Goal: Navigation & Orientation: Find specific page/section

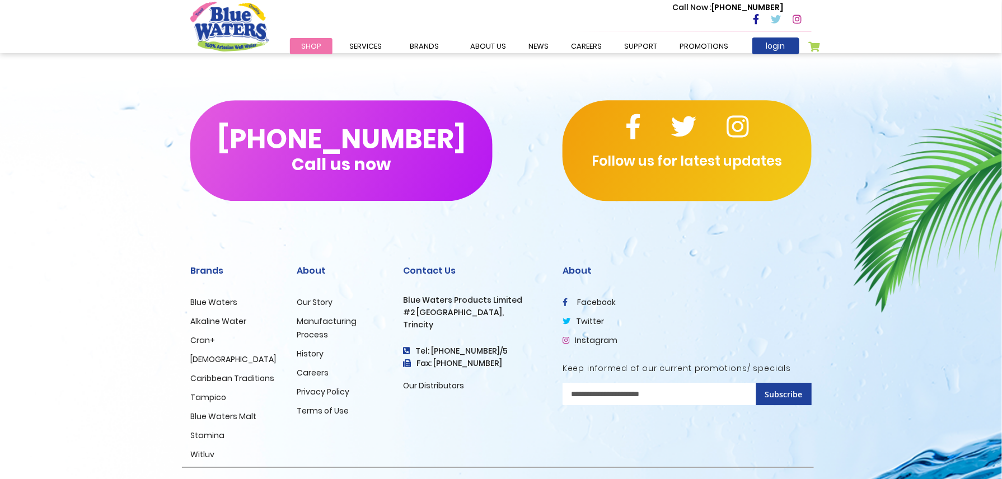
scroll to position [1071, 0]
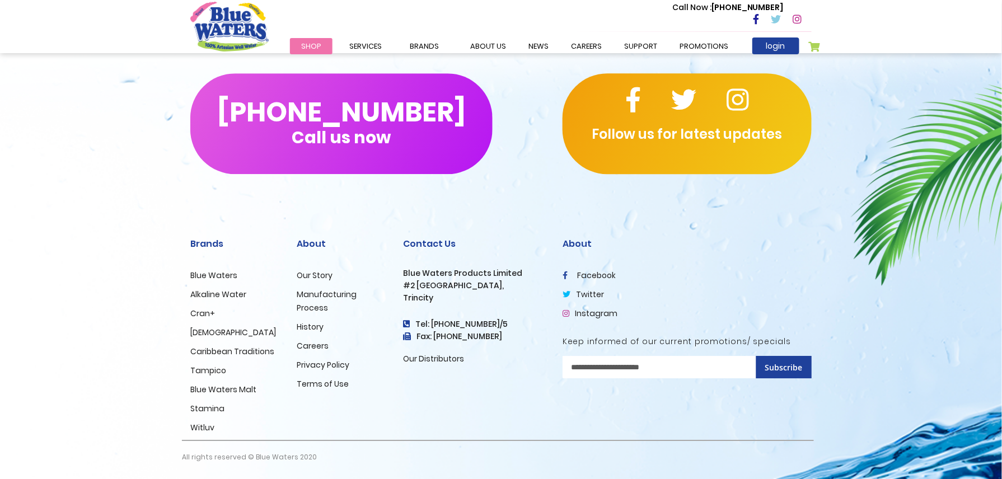
drag, startPoint x: 944, startPoint y: 68, endPoint x: 1008, endPoint y: 17, distance: 82.0
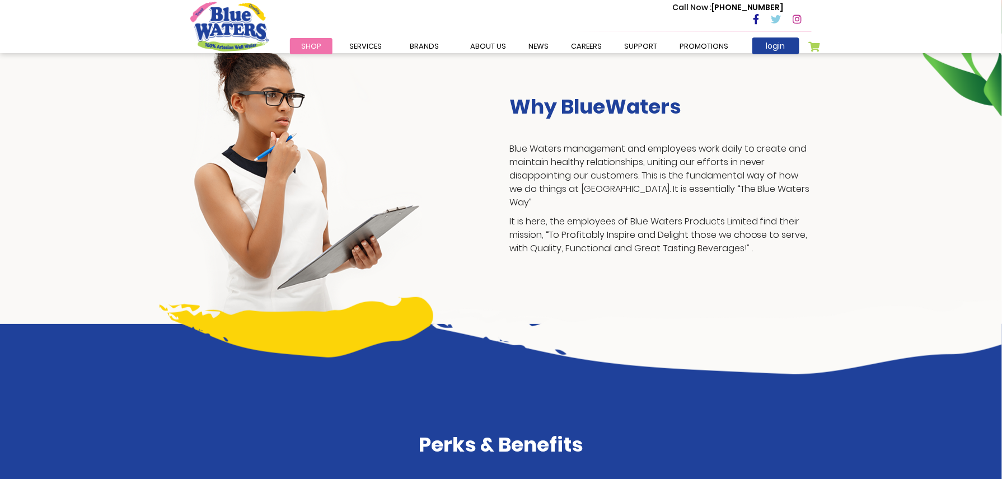
scroll to position [0, 0]
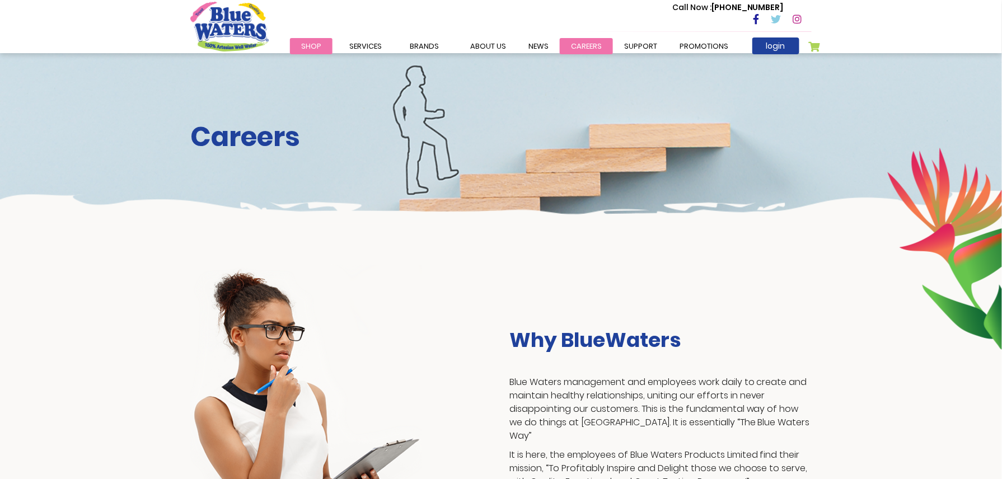
click at [572, 48] on link "careers" at bounding box center [586, 46] width 53 height 16
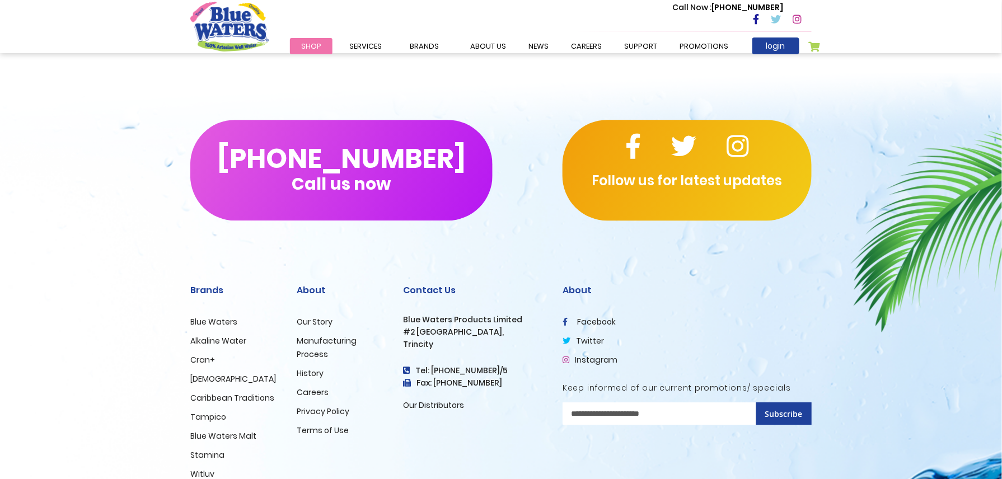
scroll to position [1071, 0]
